Goal: Information Seeking & Learning: Check status

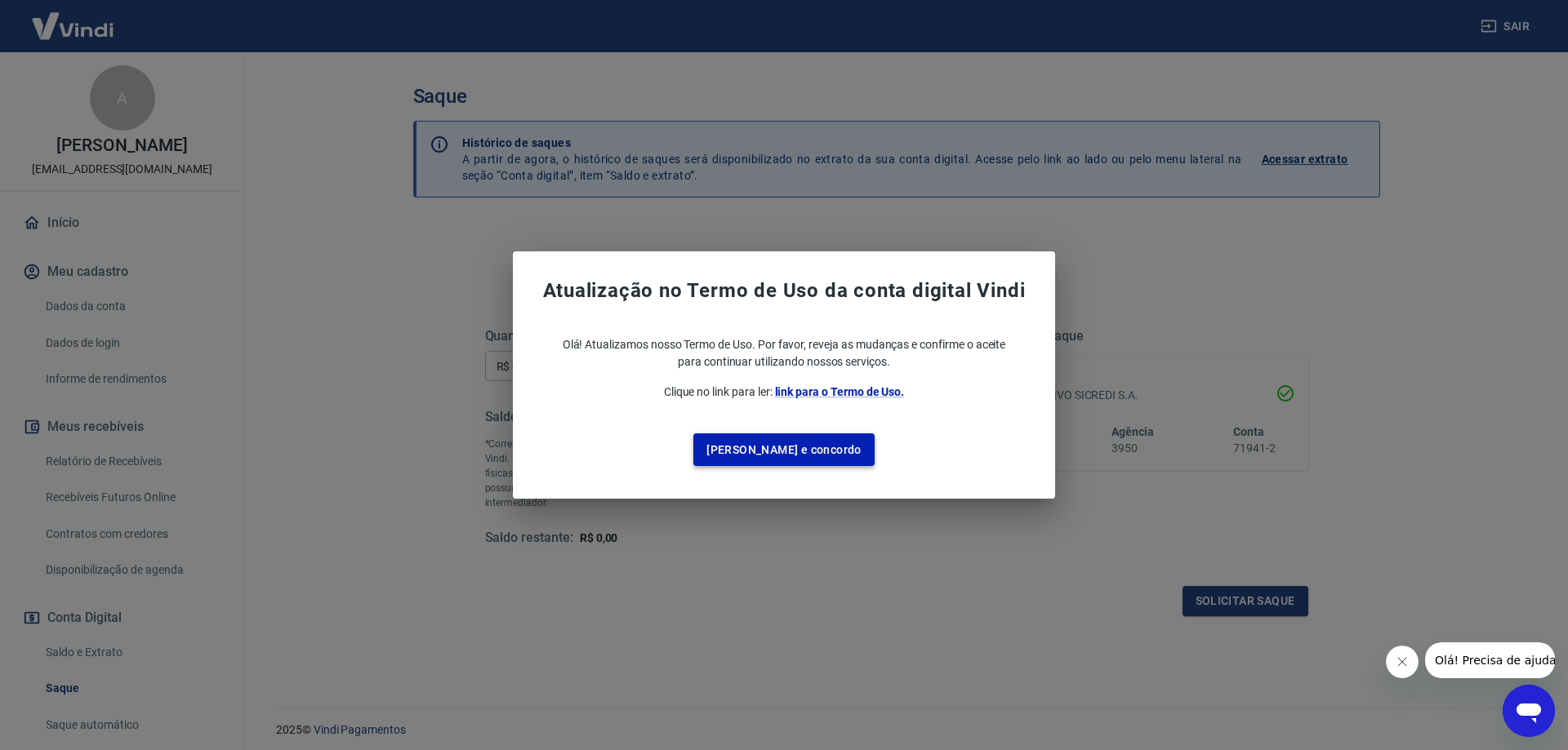
click at [763, 456] on button "[PERSON_NAME] e concordo" at bounding box center [784, 450] width 181 height 34
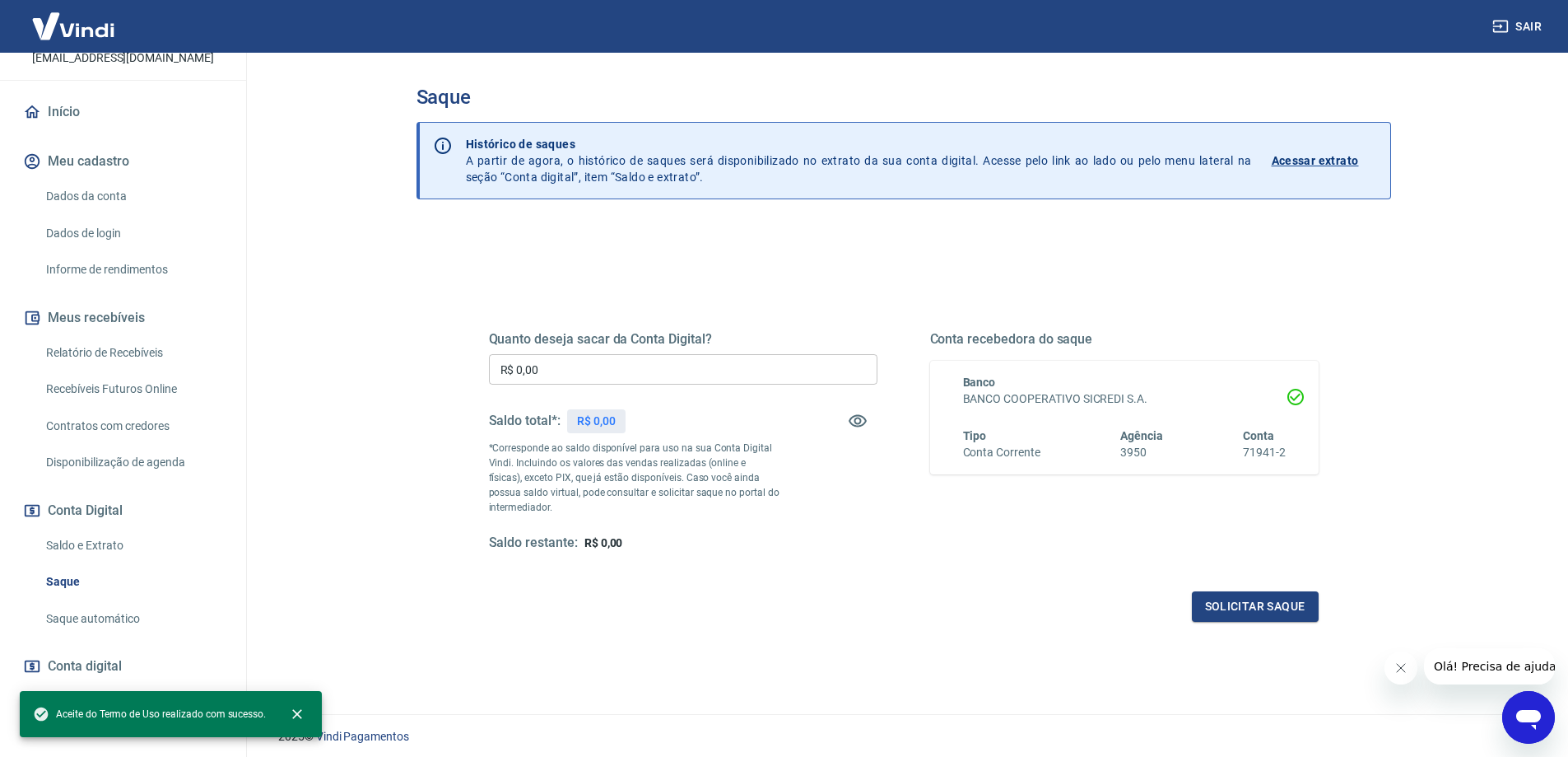
scroll to position [139, 0]
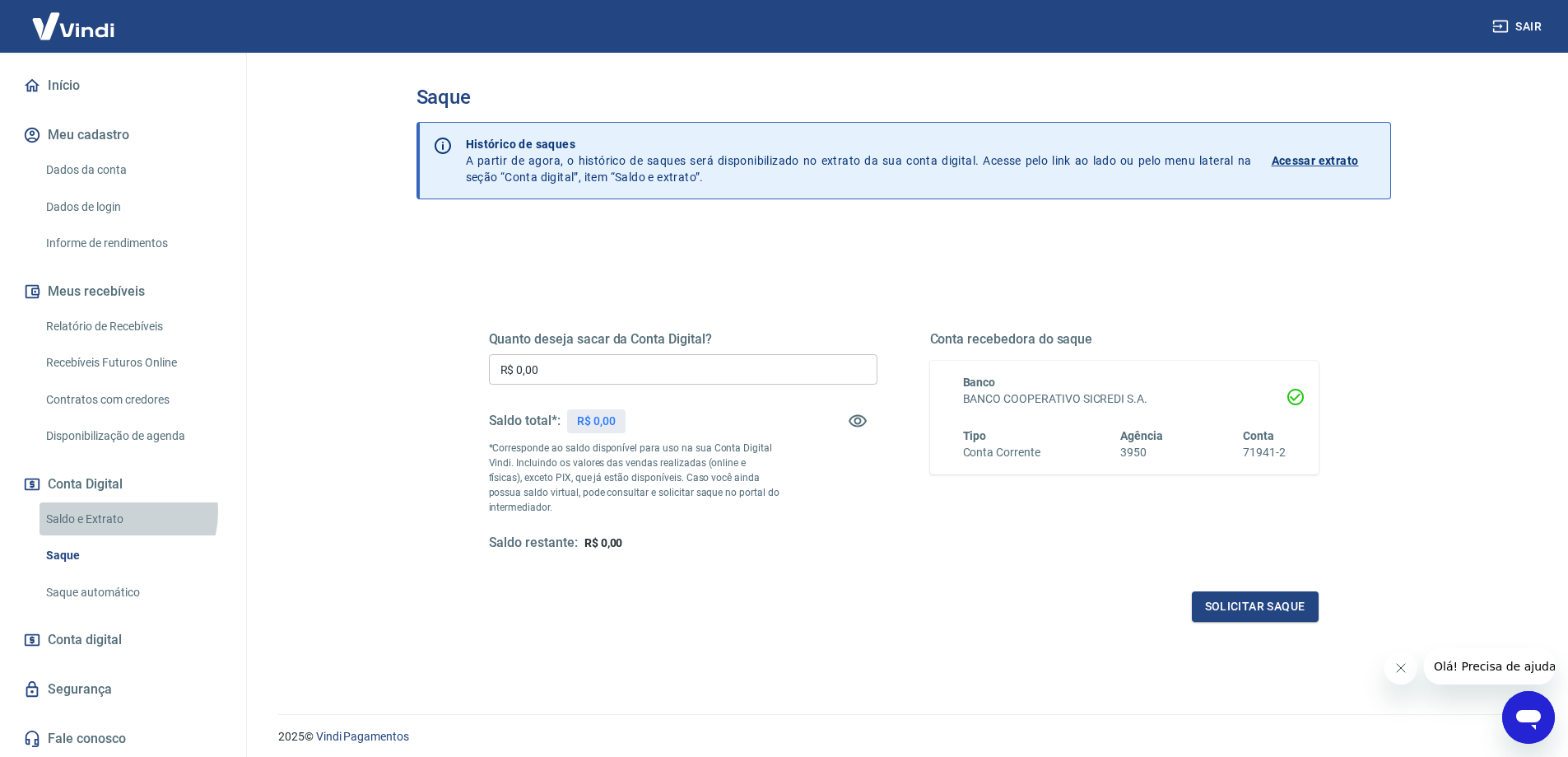
click at [116, 512] on link "Saldo e Extrato" at bounding box center [133, 519] width 187 height 34
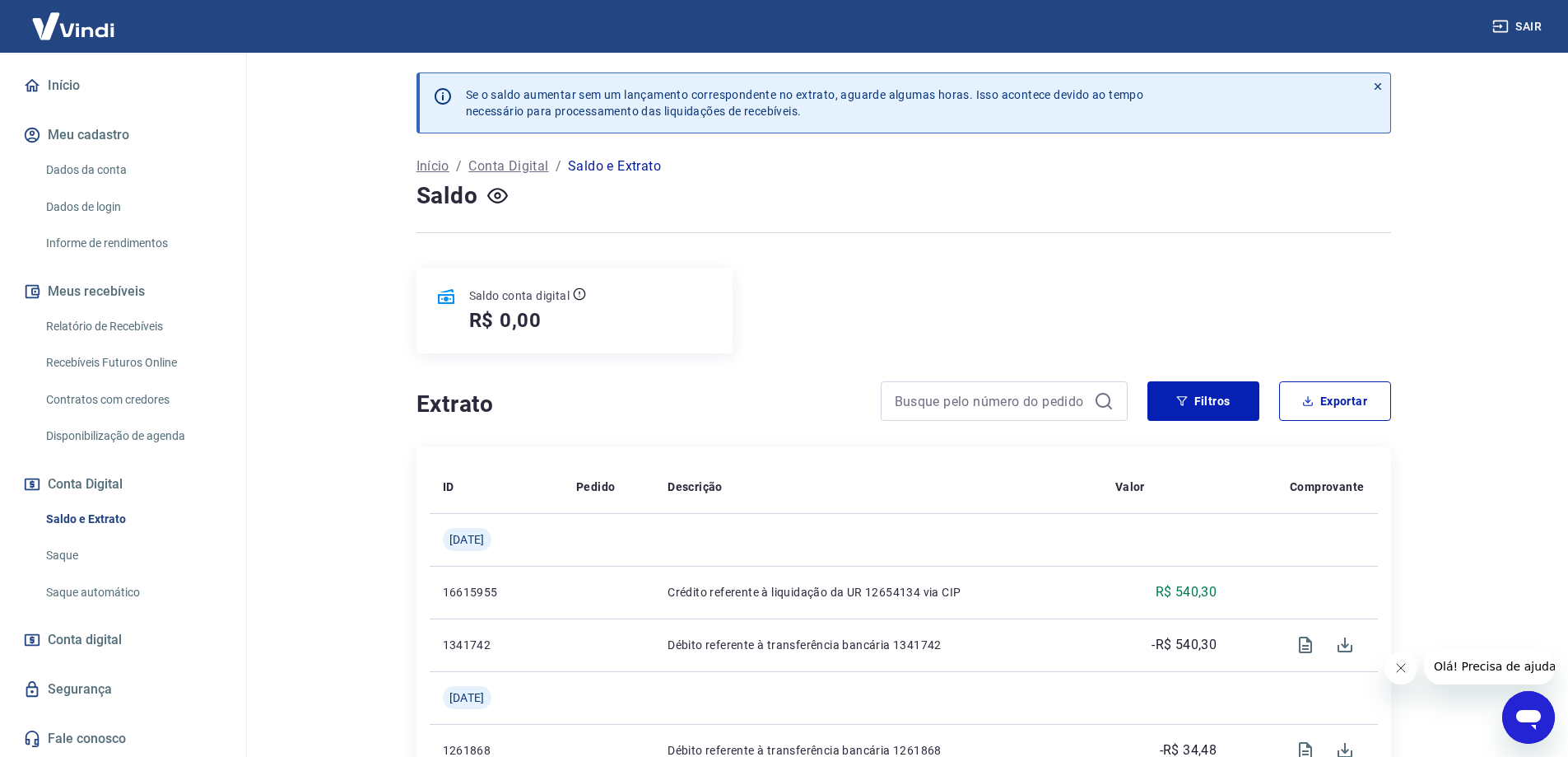
click at [115, 323] on link "Relatório de Recebíveis" at bounding box center [133, 326] width 187 height 34
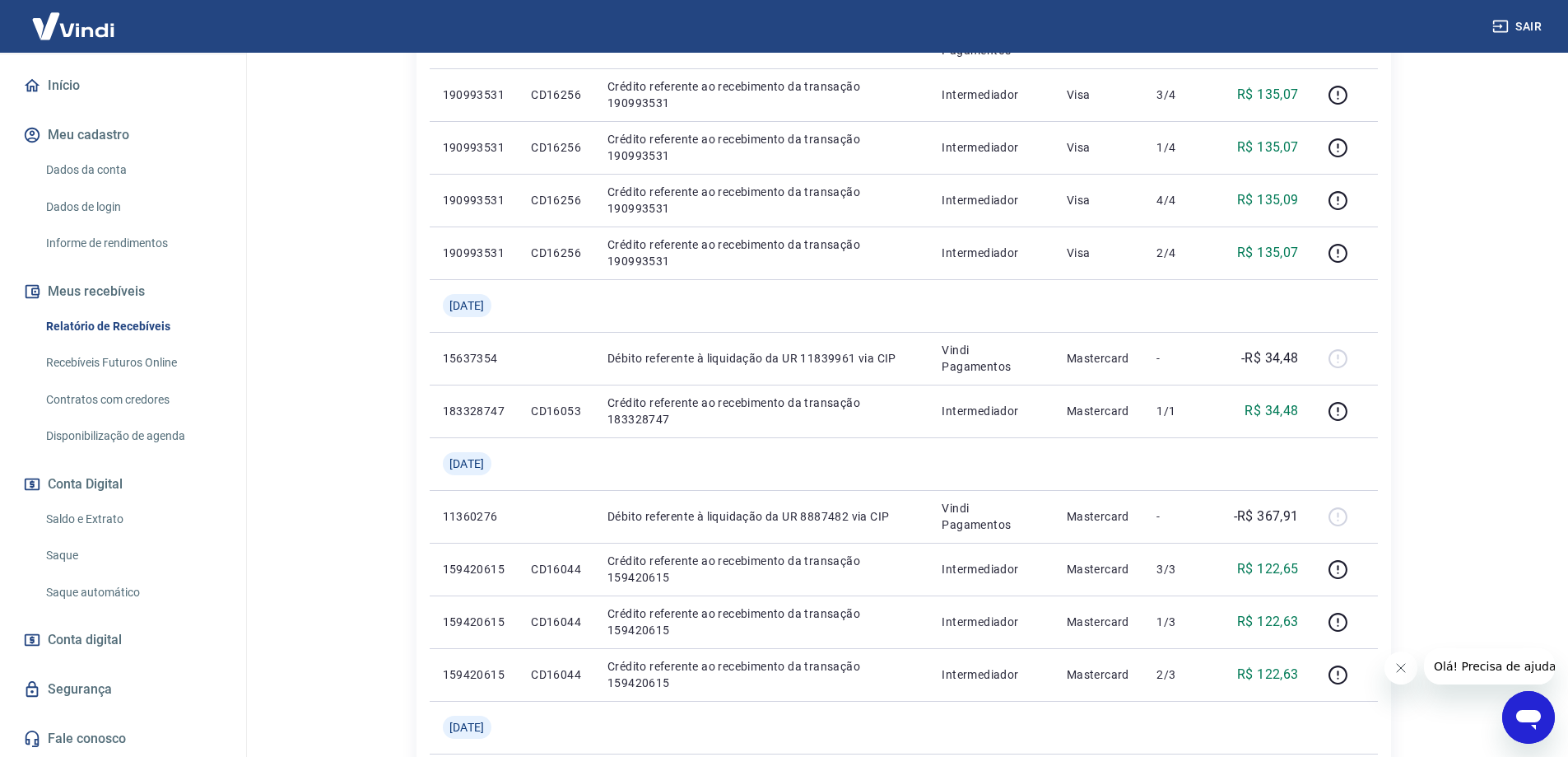
scroll to position [494, 0]
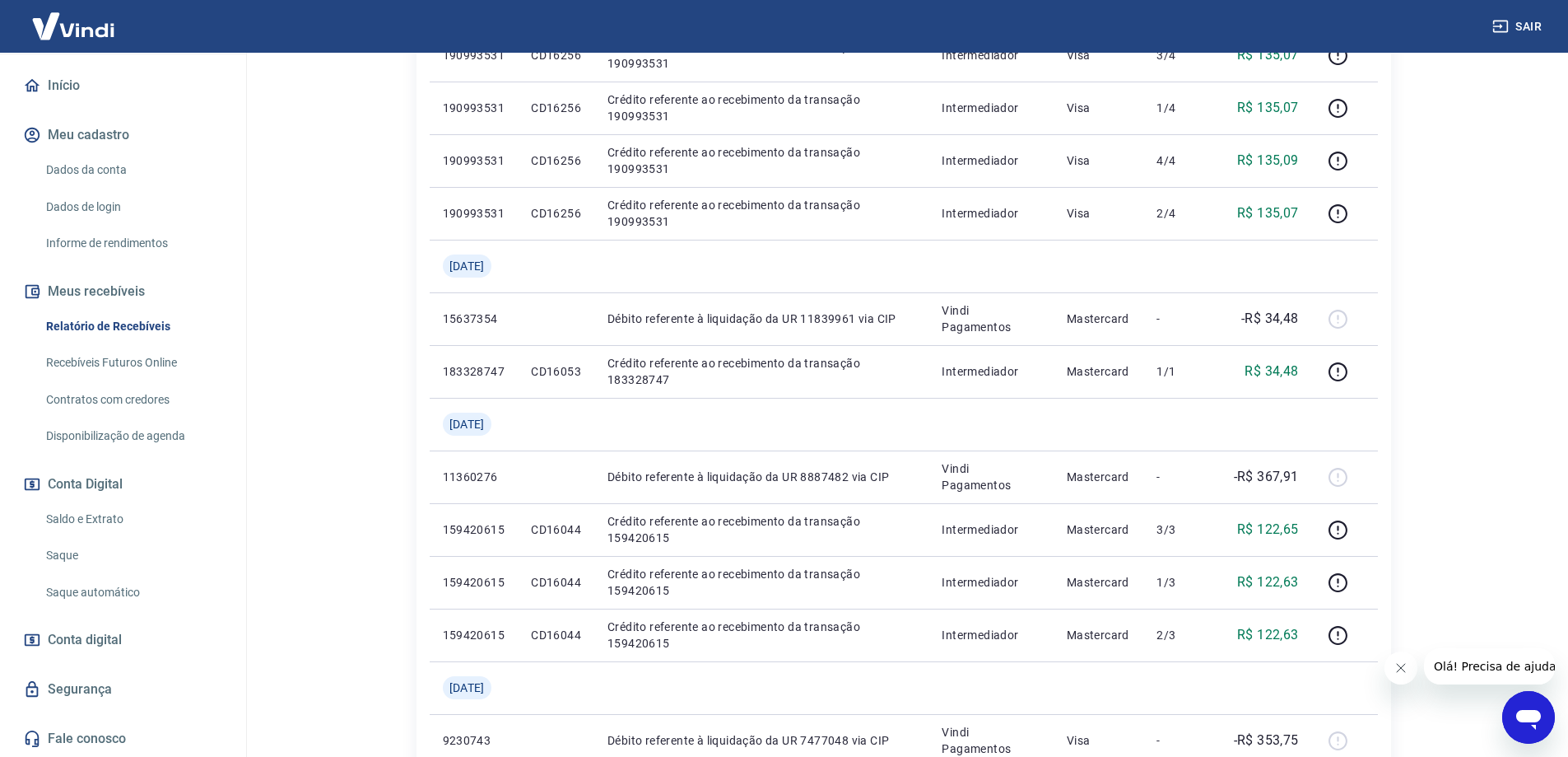
click at [120, 522] on link "Saldo e Extrato" at bounding box center [133, 519] width 187 height 34
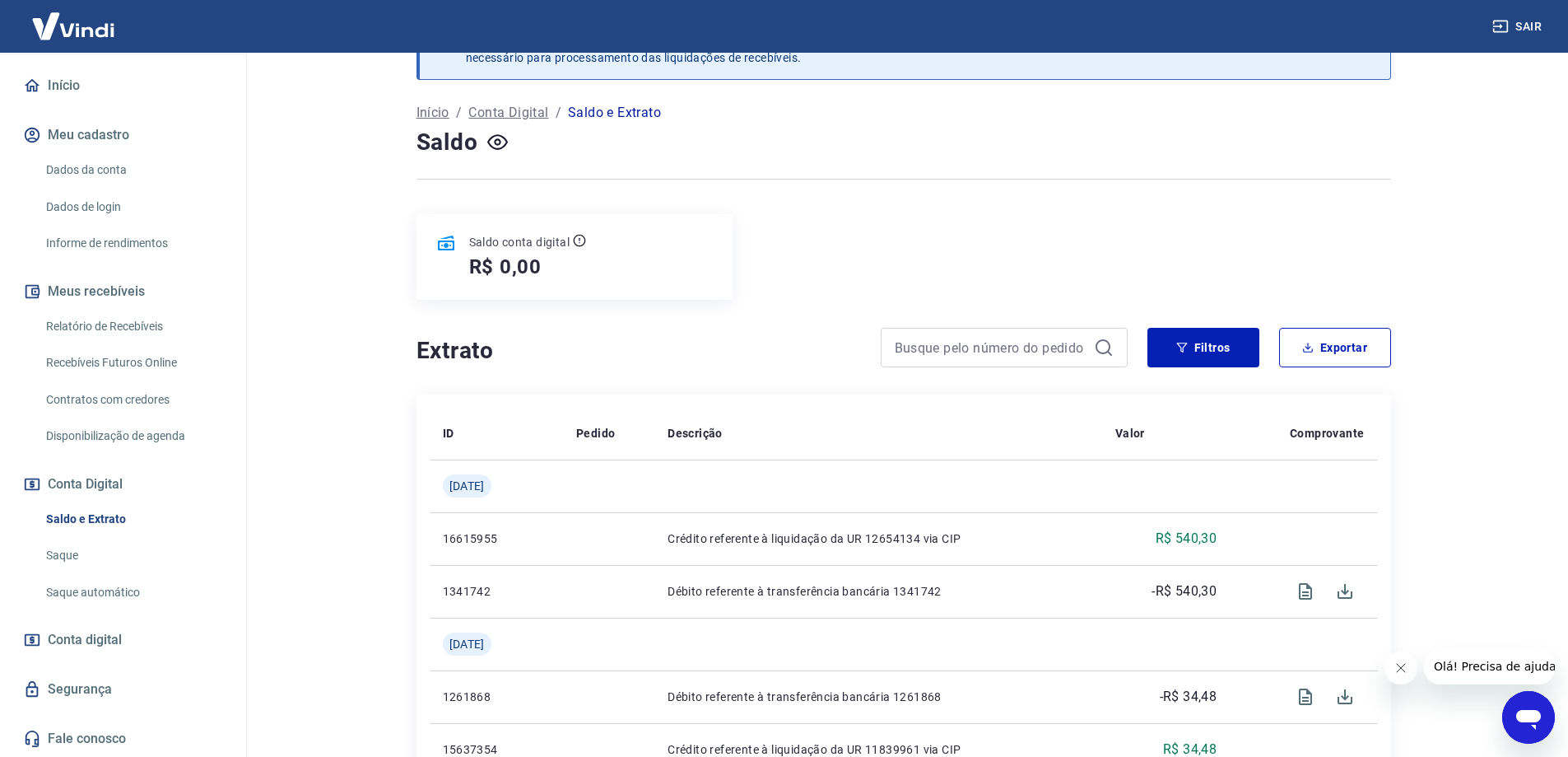
scroll to position [83, 0]
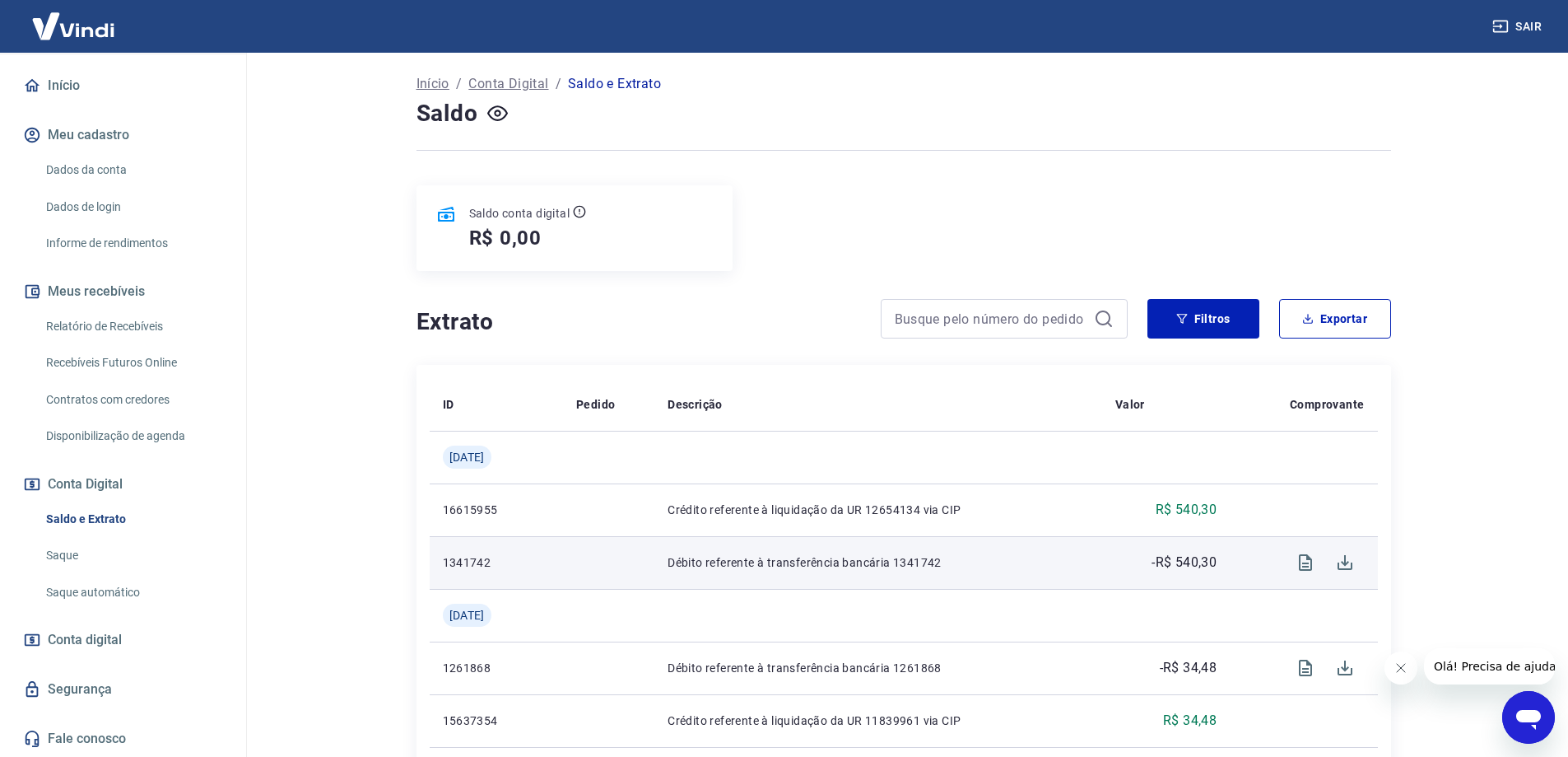
click at [1178, 567] on p "-R$ 540,30" at bounding box center [1184, 562] width 65 height 20
drag, startPoint x: 1147, startPoint y: 563, endPoint x: 1203, endPoint y: 563, distance: 56.0
click at [1203, 563] on div "-R$ 540,30" at bounding box center [1167, 562] width 102 height 20
click at [1226, 560] on td "-R$ 540,30" at bounding box center [1167, 562] width 128 height 53
